Goal: Check status: Check status

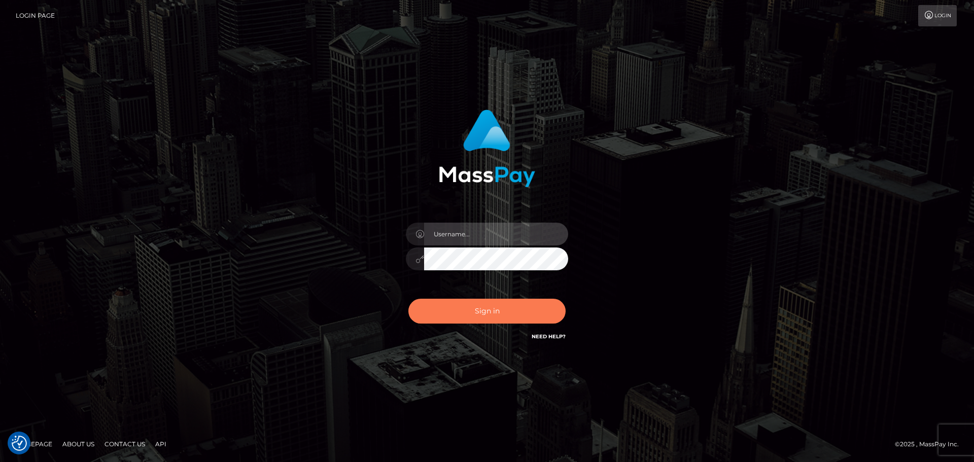
type input "Victor.rollacan"
click at [470, 314] on button "Sign in" at bounding box center [486, 311] width 157 height 25
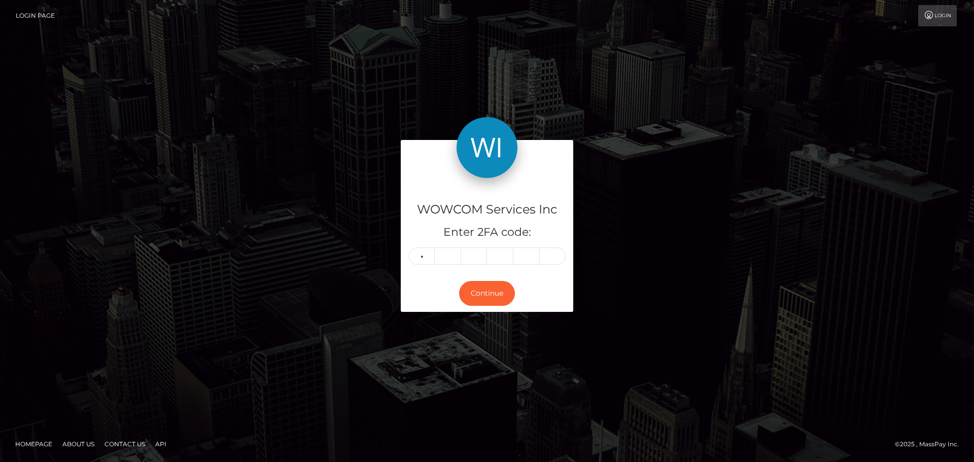
type input "2"
type input "0"
type input "4"
type input "0"
type input "1"
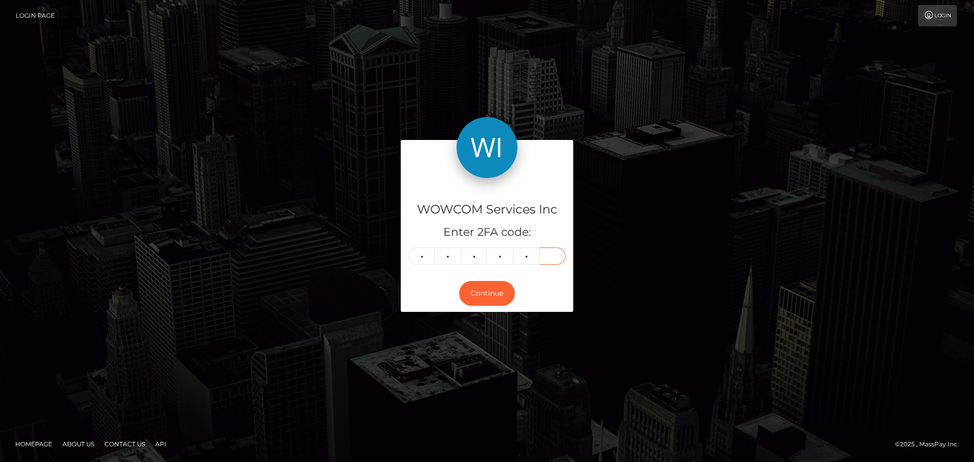
type input "9"
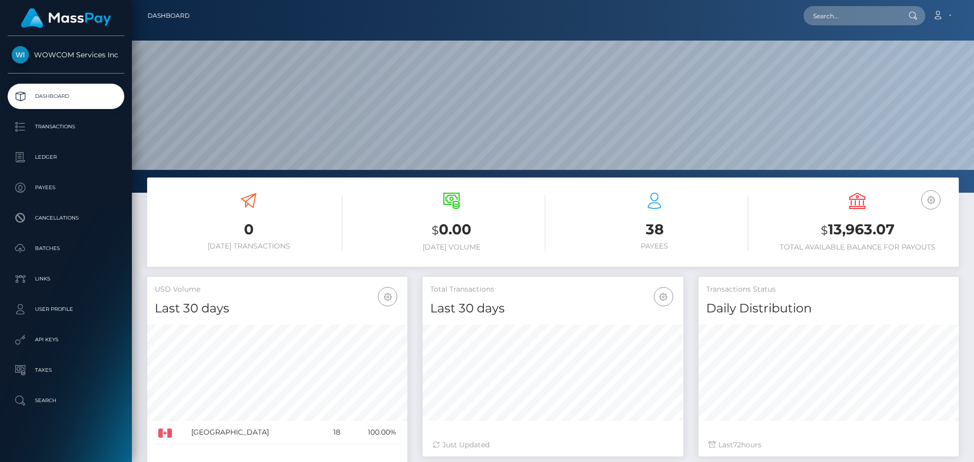
scroll to position [180, 261]
click at [846, 233] on h3 "$ 13,963.07" at bounding box center [857, 230] width 188 height 21
click at [846, 232] on h3 "$ 13,963.07" at bounding box center [857, 230] width 188 height 21
copy h3 "13,963.07"
drag, startPoint x: 950, startPoint y: 14, endPoint x: 948, endPoint y: 22, distance: 8.5
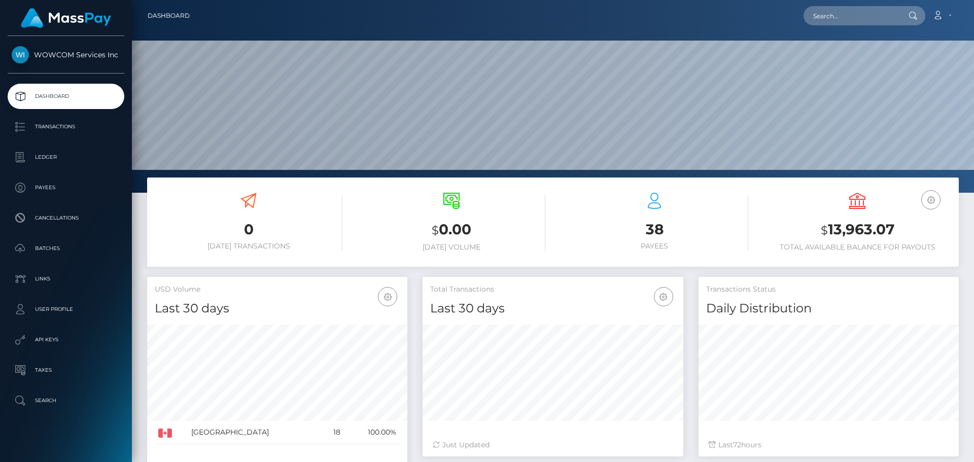
click at [950, 14] on link "Account" at bounding box center [941, 15] width 30 height 21
click at [926, 63] on link "Logout" at bounding box center [917, 65] width 81 height 19
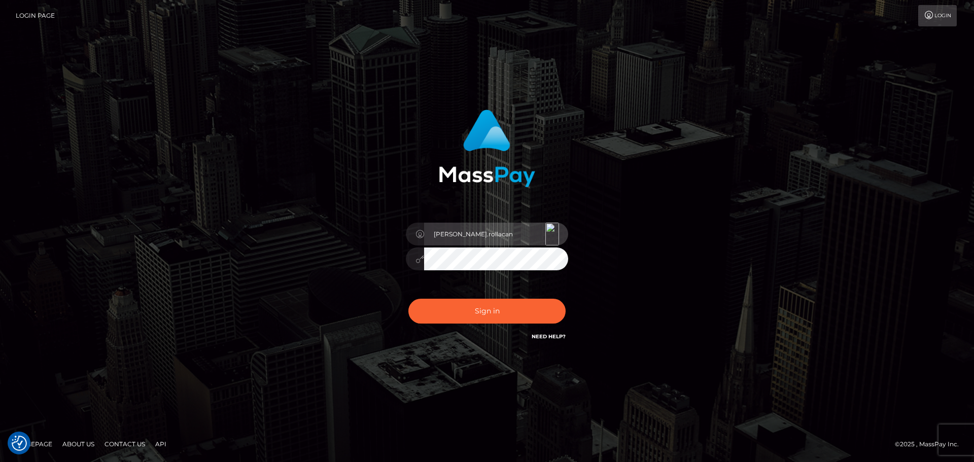
click at [508, 233] on input "Victor.rollacan" at bounding box center [496, 234] width 144 height 23
type input "Victor.wowcan2"
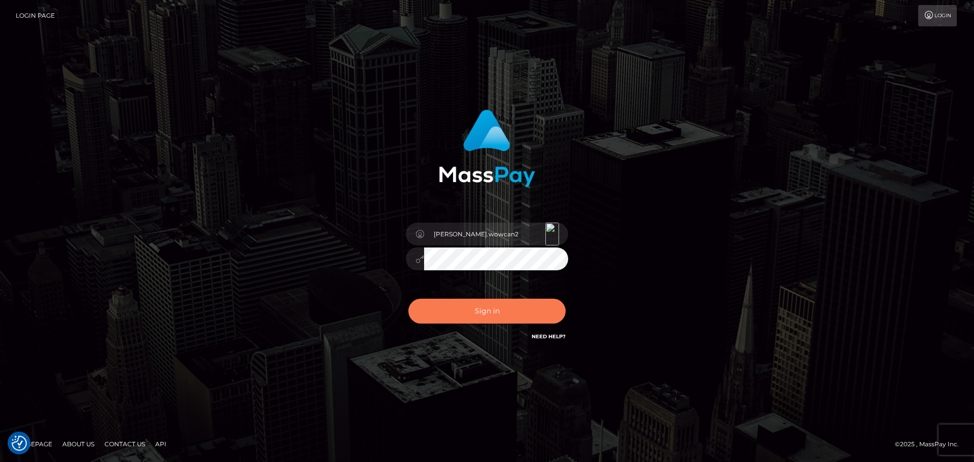
click at [516, 312] on button "Sign in" at bounding box center [486, 311] width 157 height 25
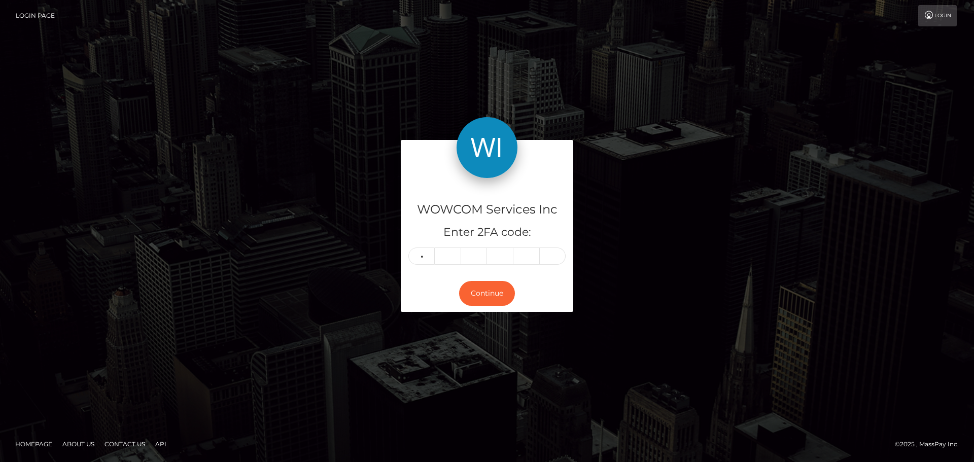
type input "2"
type input "7"
type input "9"
type input "7"
type input "8"
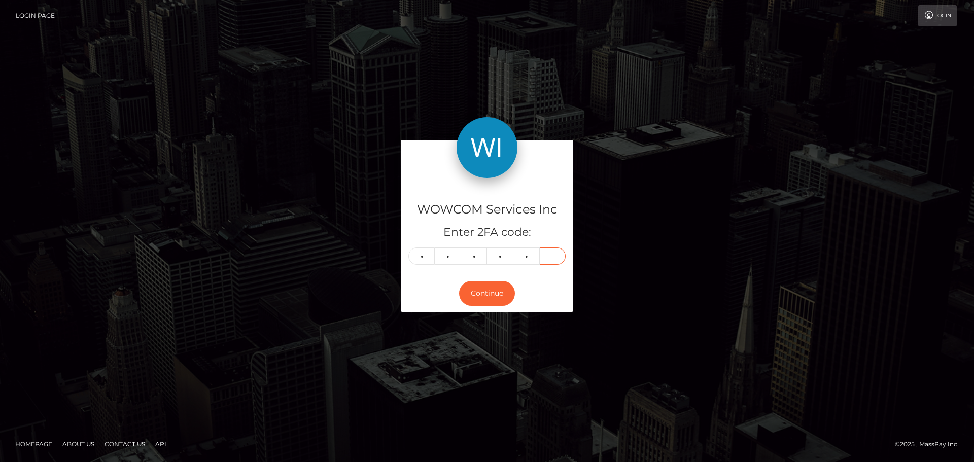
type input "7"
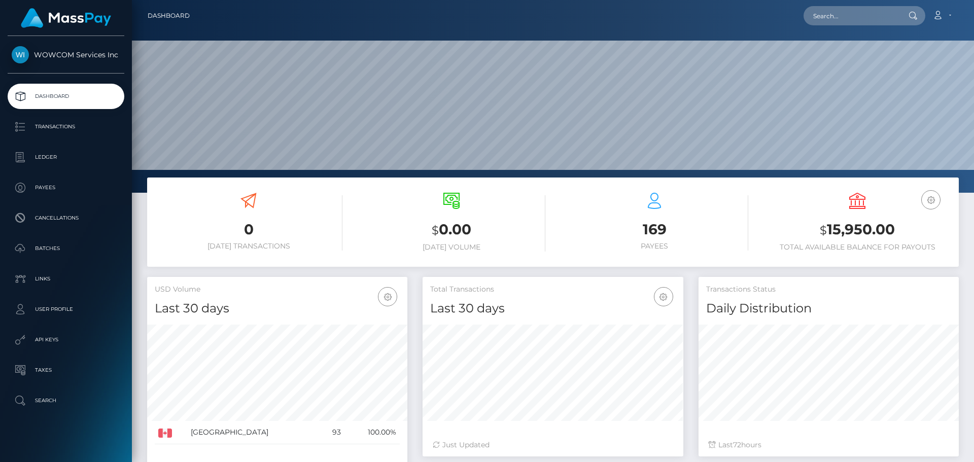
scroll to position [180, 261]
click at [854, 232] on h3 "$ 15,950.00" at bounding box center [857, 230] width 188 height 21
click at [854, 231] on h3 "$ 15,950.00" at bounding box center [857, 230] width 188 height 21
copy h3 "15,950.00"
